Goal: Task Accomplishment & Management: Manage account settings

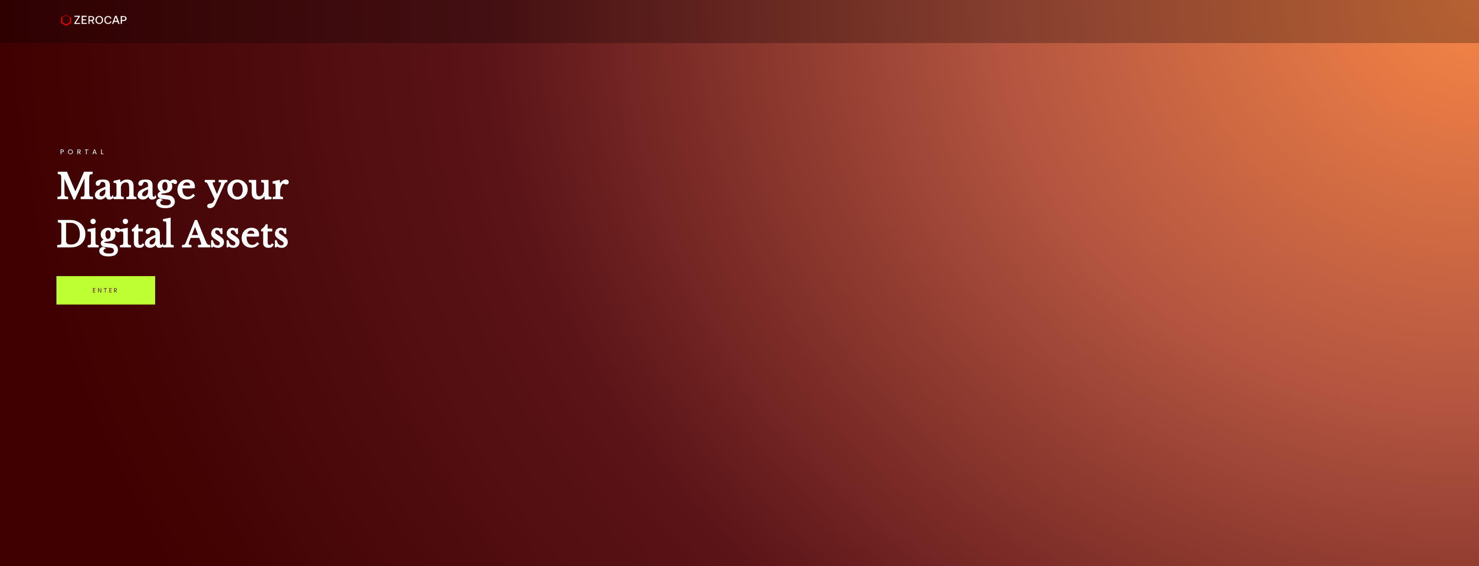
click at [96, 295] on link "Enter" at bounding box center [105, 290] width 99 height 28
click at [121, 292] on link "Enter" at bounding box center [105, 290] width 99 height 28
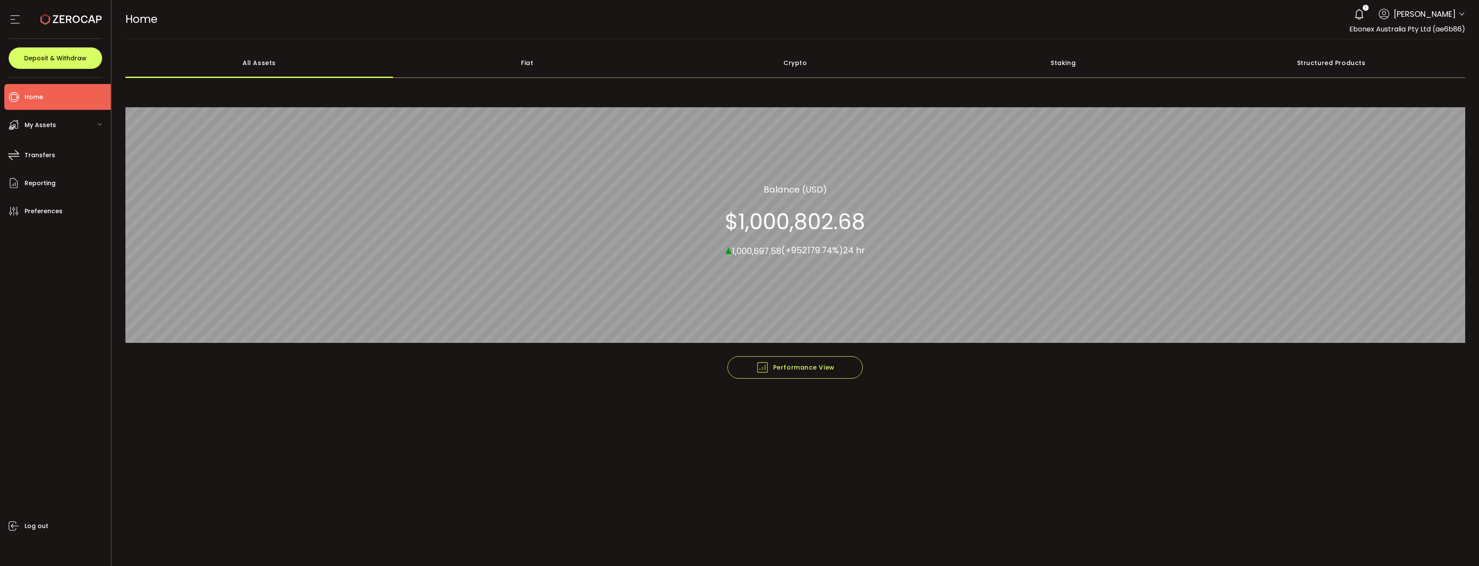
click at [67, 128] on div "My Assets" at bounding box center [57, 125] width 106 height 26
click at [53, 268] on span "Transfers" at bounding box center [40, 265] width 31 height 12
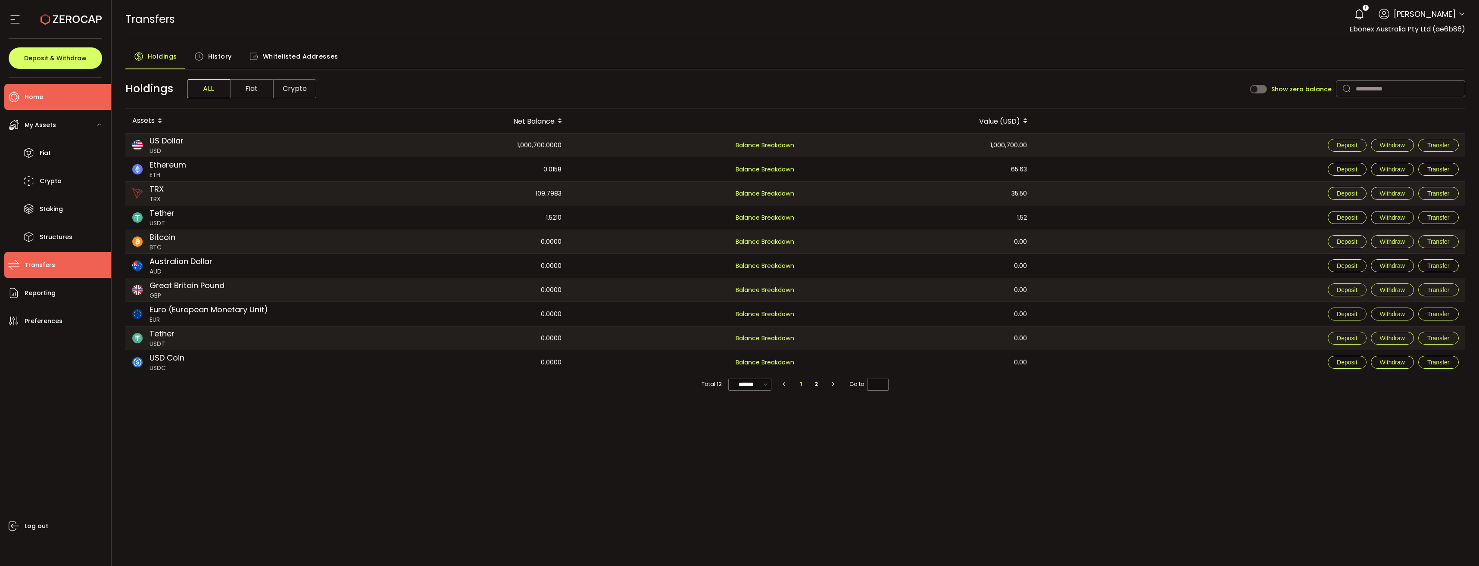
click at [38, 102] on span "Home" at bounding box center [34, 97] width 19 height 12
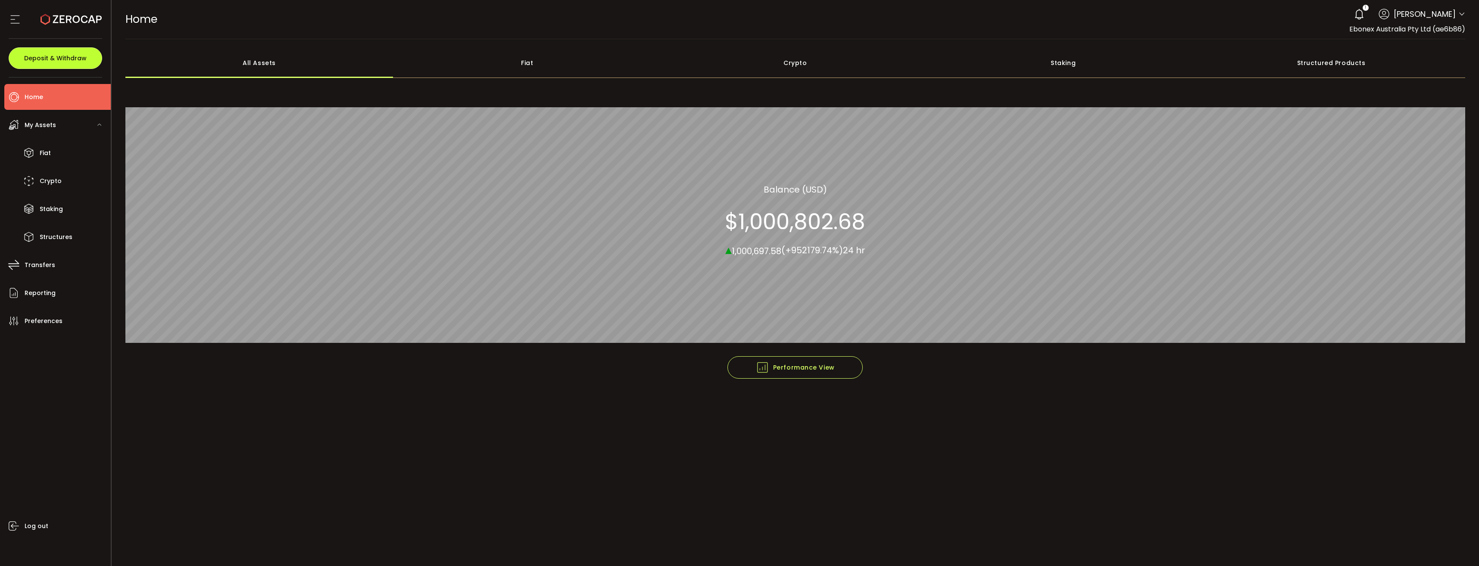
click at [49, 60] on span "Deposit & Withdraw" at bounding box center [55, 58] width 62 height 6
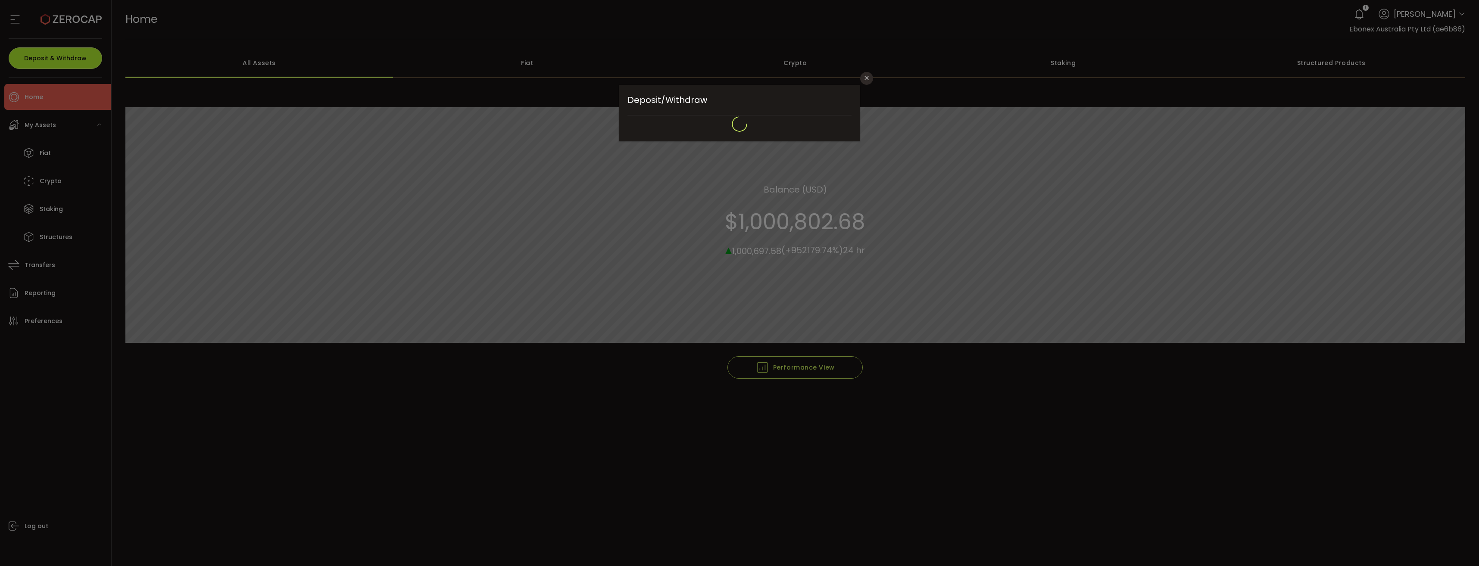
type input "*******"
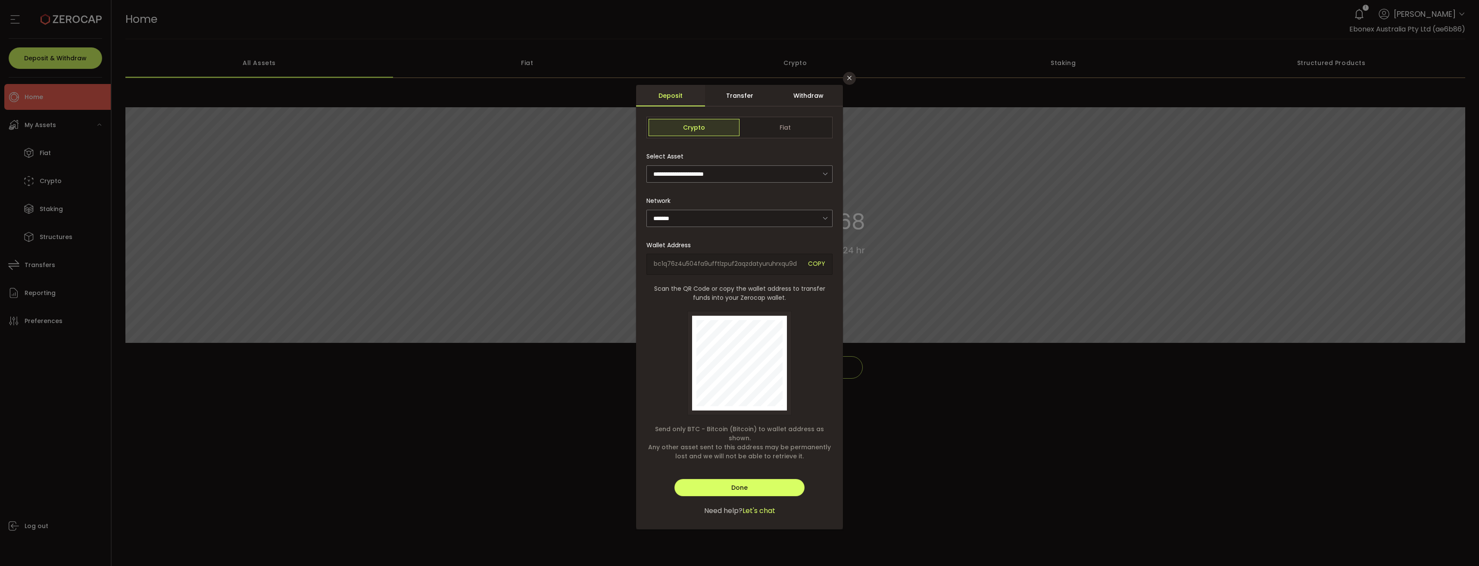
click at [804, 96] on div "Withdraw" at bounding box center [808, 96] width 69 height 22
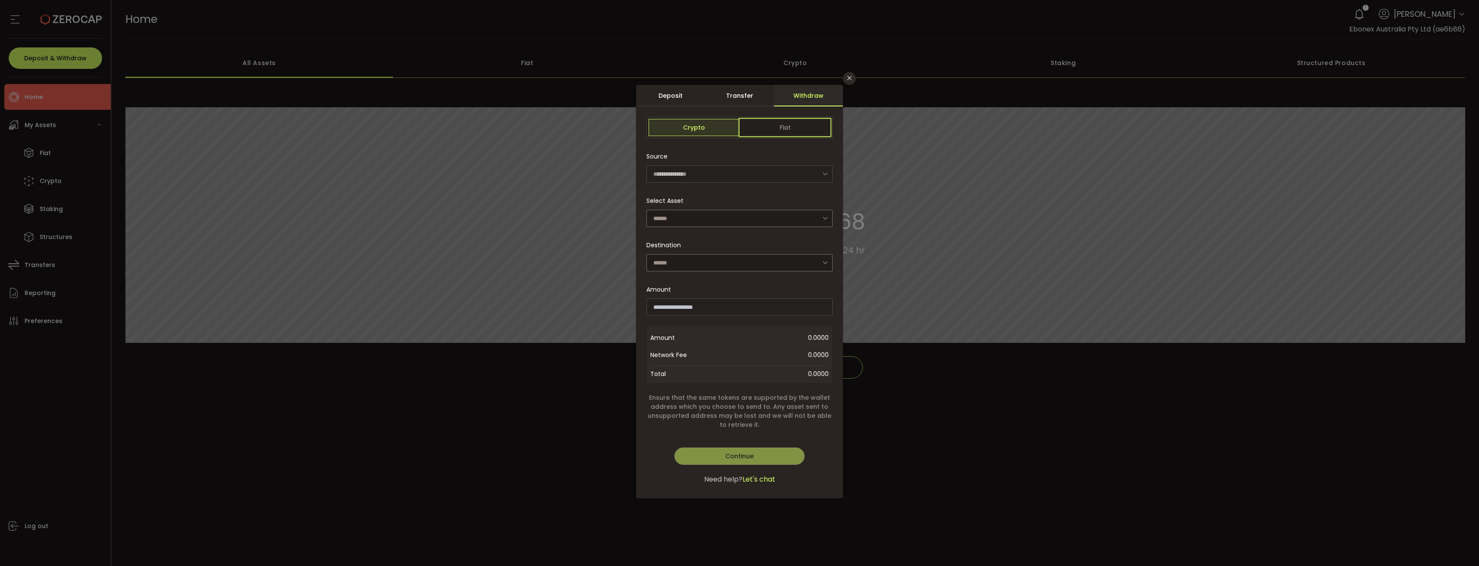
click at [786, 125] on span "Fiat" at bounding box center [784, 127] width 91 height 17
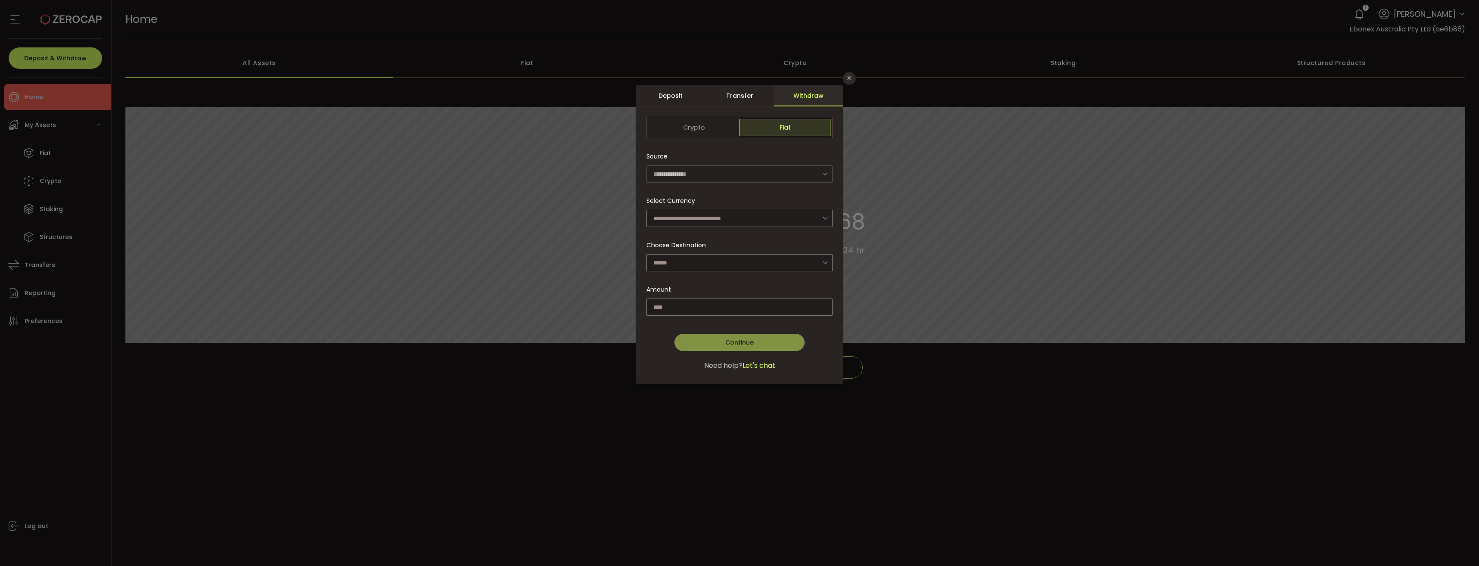
click at [826, 175] on icon "dialog" at bounding box center [825, 174] width 11 height 18
click at [664, 215] on input "dialog" at bounding box center [739, 218] width 186 height 17
click at [660, 240] on span "US Dollar (USD)" at bounding box center [677, 241] width 45 height 9
type input "**********"
click at [714, 266] on input "dialog" at bounding box center [739, 262] width 186 height 17
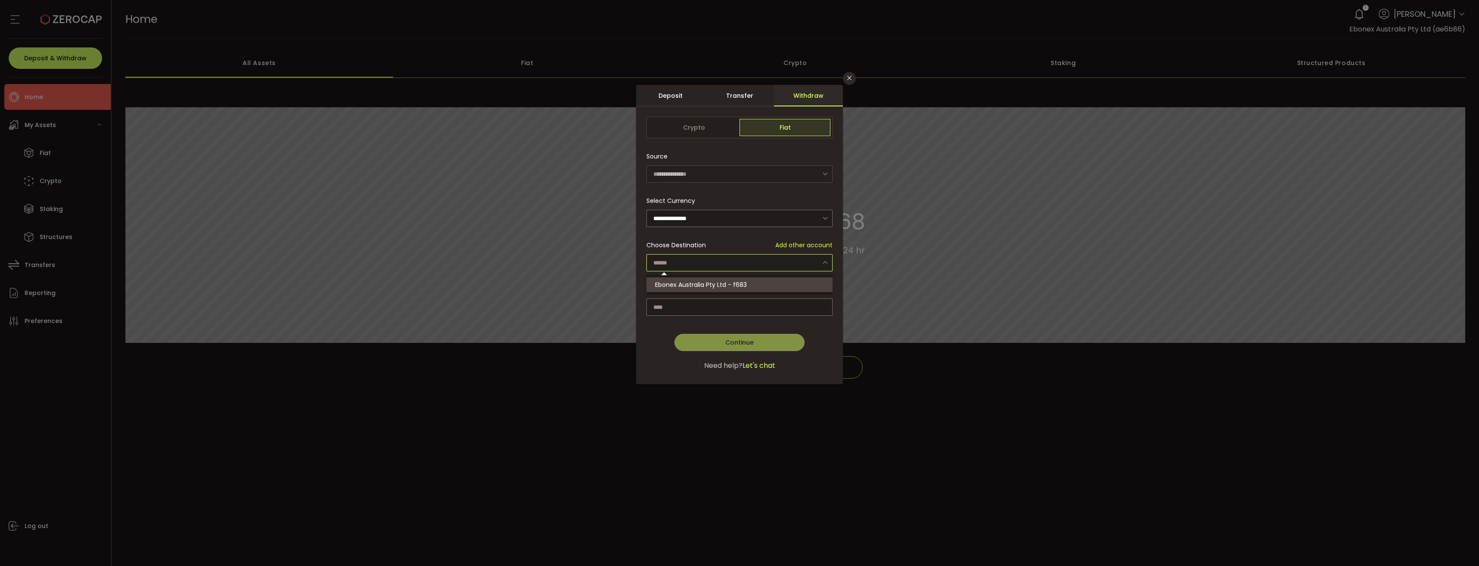
click at [717, 260] on input "dialog" at bounding box center [739, 262] width 186 height 17
click at [700, 286] on span "Ebonex Australia Pty Ltd - f683" at bounding box center [701, 285] width 92 height 9
type input "**********"
click at [708, 306] on input "dialog" at bounding box center [739, 307] width 186 height 17
click at [848, 79] on icon "Close" at bounding box center [849, 78] width 7 height 7
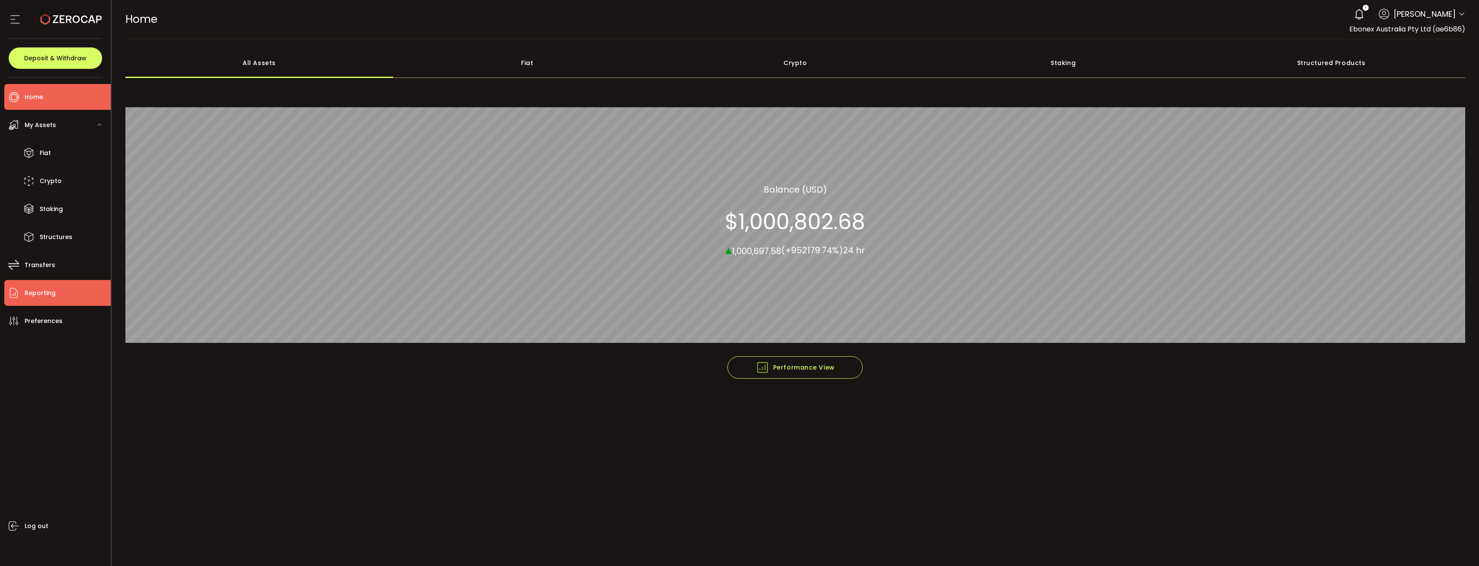
click at [52, 290] on span "Reporting" at bounding box center [40, 293] width 31 height 12
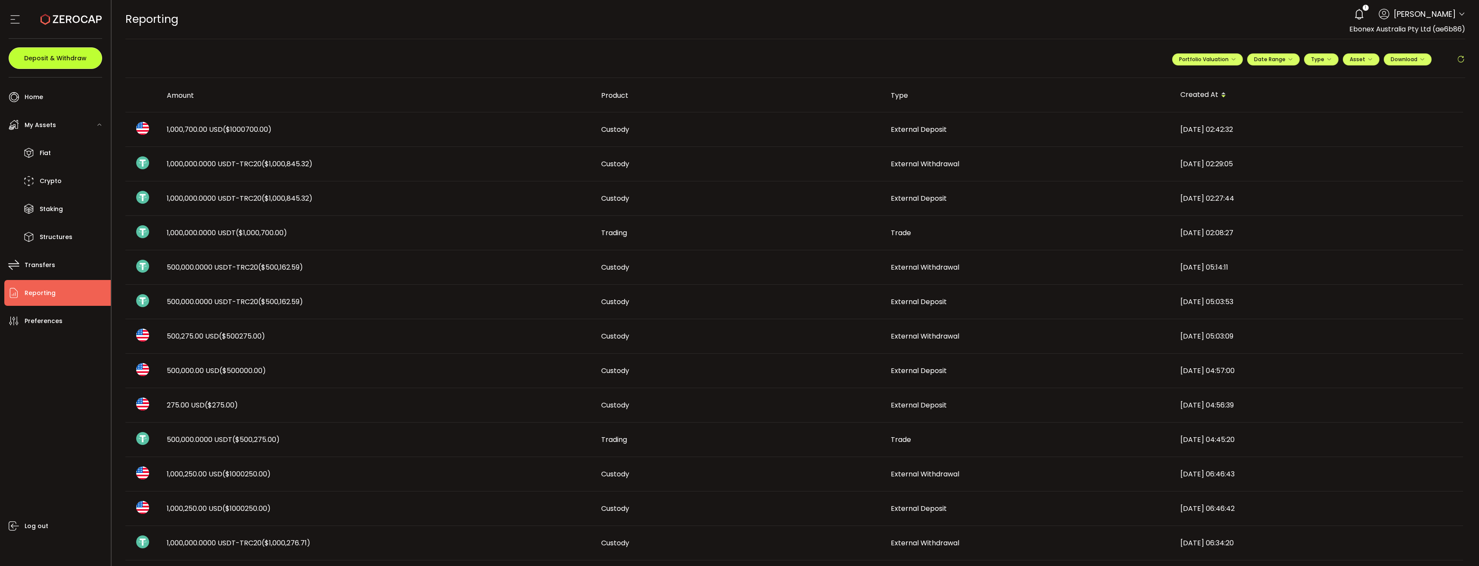
click at [53, 63] on button "Deposit & Withdraw" at bounding box center [56, 58] width 94 height 22
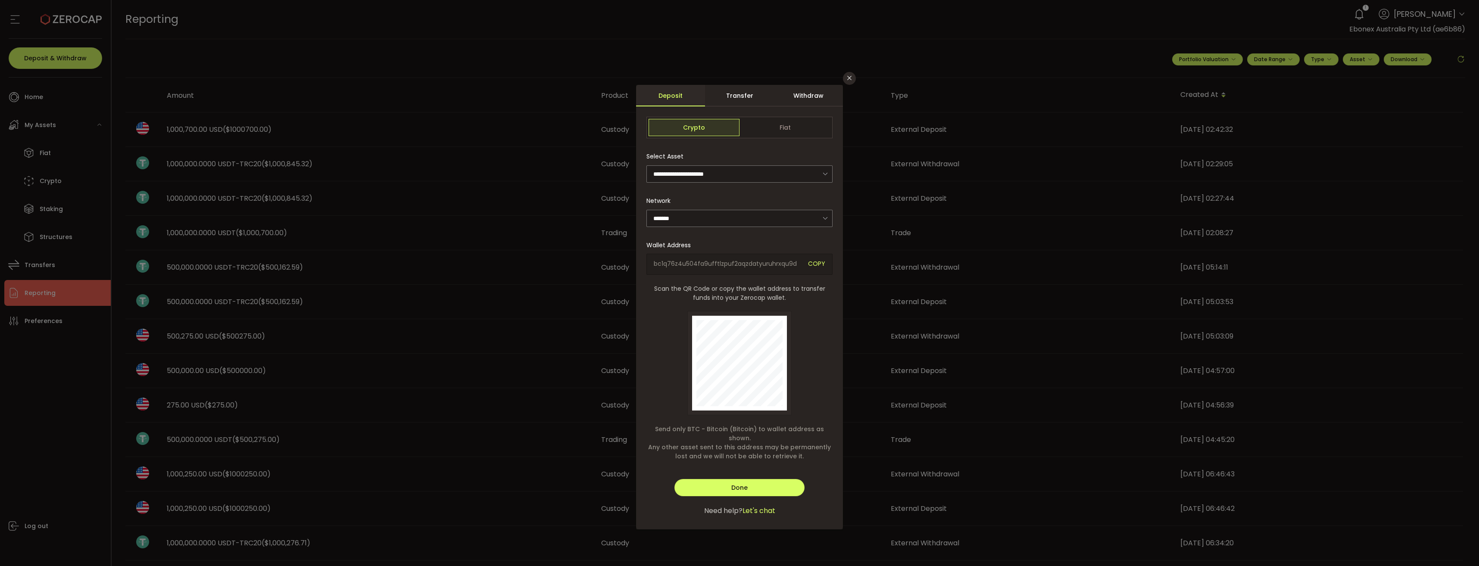
click at [813, 92] on div "Withdraw" at bounding box center [808, 96] width 69 height 22
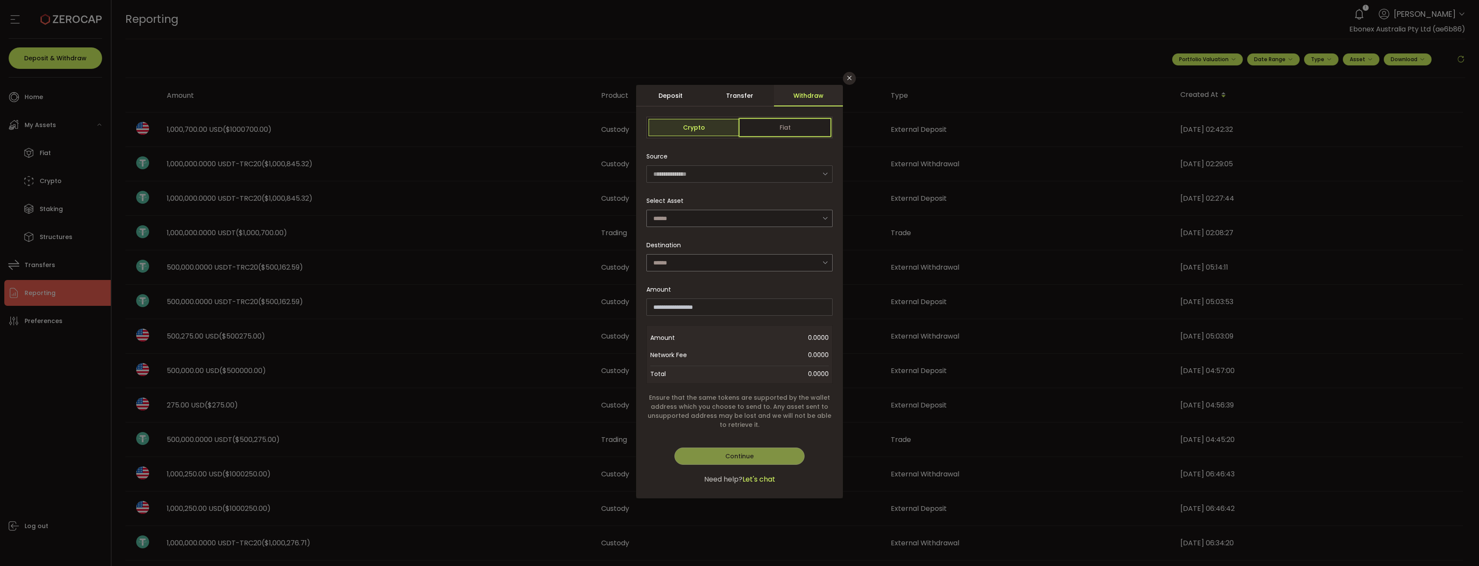
click at [791, 130] on span "Fiat" at bounding box center [784, 127] width 91 height 17
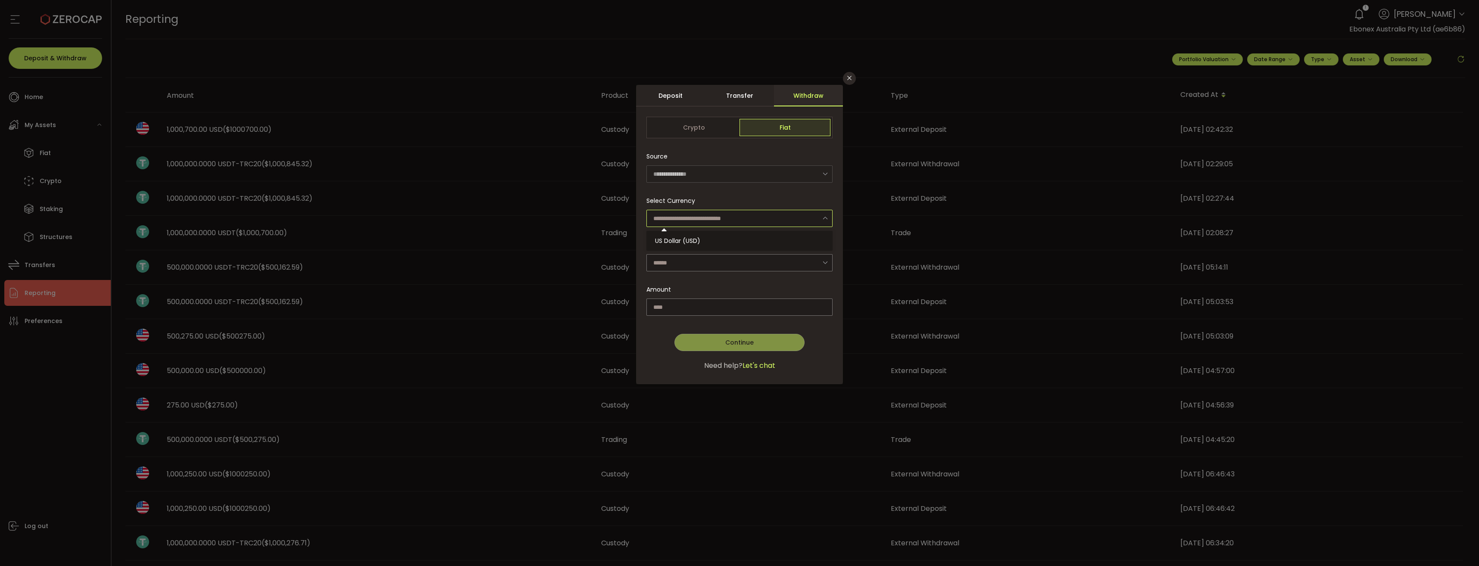
click at [673, 212] on input "dialog" at bounding box center [739, 218] width 186 height 17
click at [674, 237] on span "US Dollar (USD)" at bounding box center [677, 241] width 45 height 9
type input "**********"
click at [708, 261] on input "dialog" at bounding box center [739, 262] width 186 height 17
click at [705, 287] on span "Ebonex Australia Pty Ltd - f683" at bounding box center [701, 285] width 92 height 9
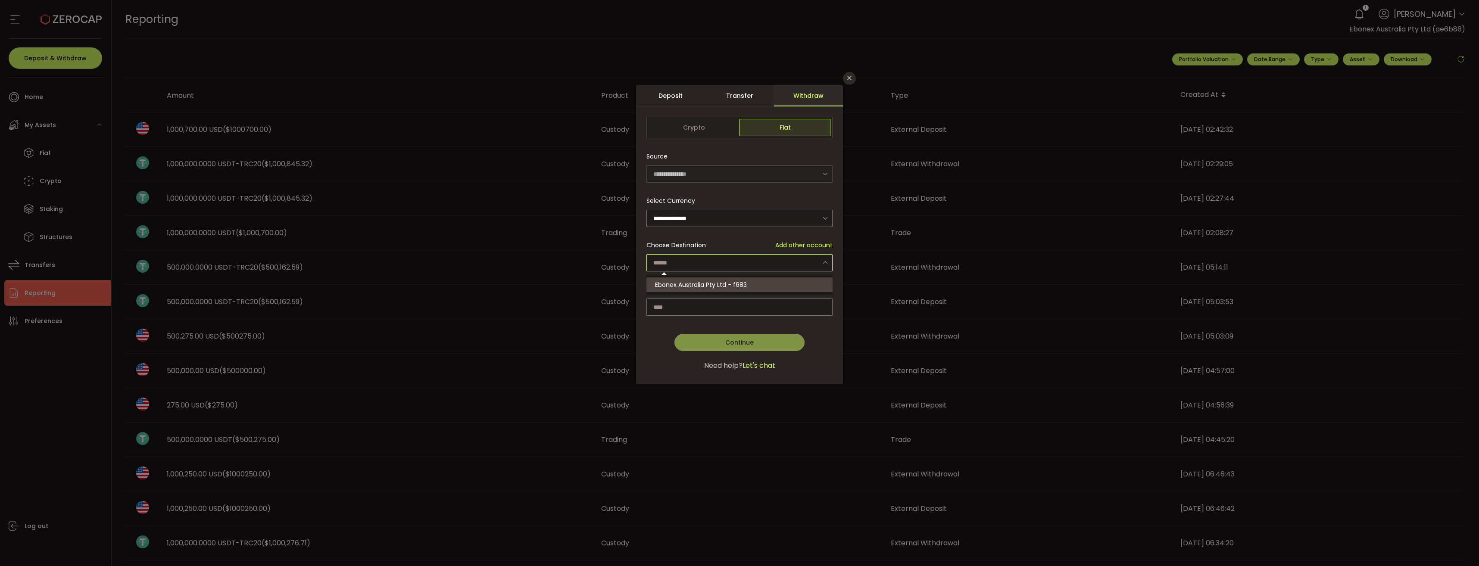
type input "**********"
click at [777, 310] on input "dialog" at bounding box center [739, 307] width 186 height 17
click at [849, 77] on icon "Close" at bounding box center [849, 78] width 7 height 7
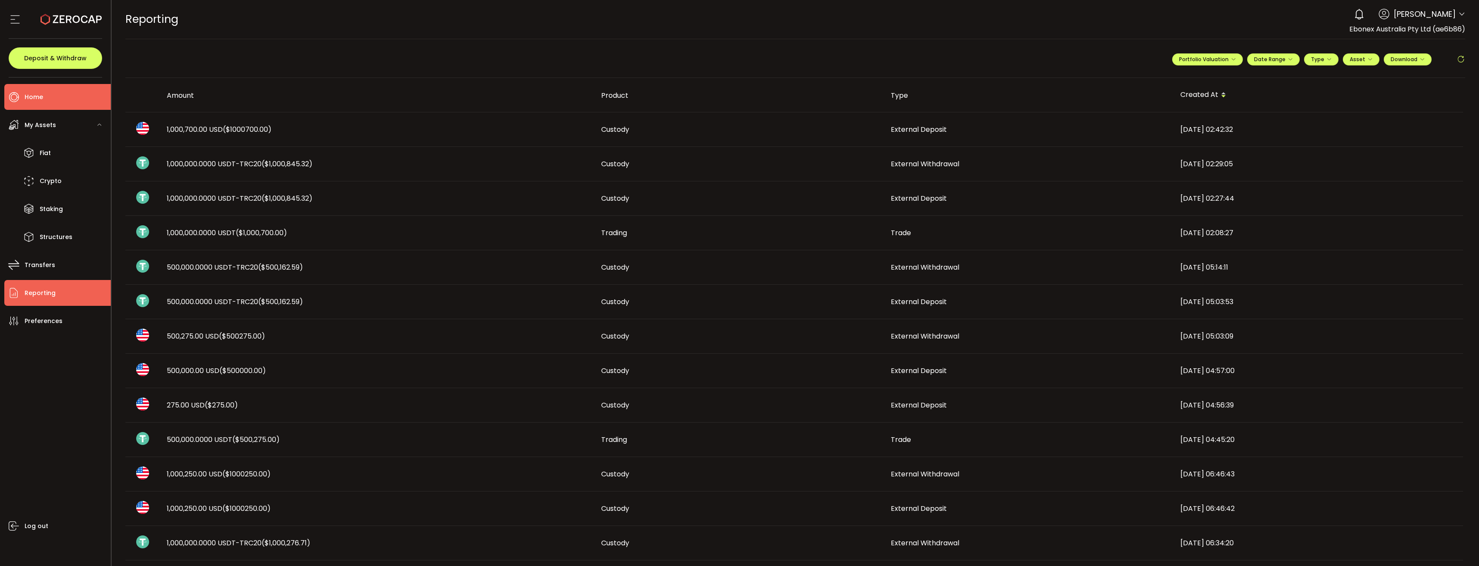
click at [44, 100] on li "Home" at bounding box center [57, 97] width 106 height 26
